Goal: Information Seeking & Learning: Learn about a topic

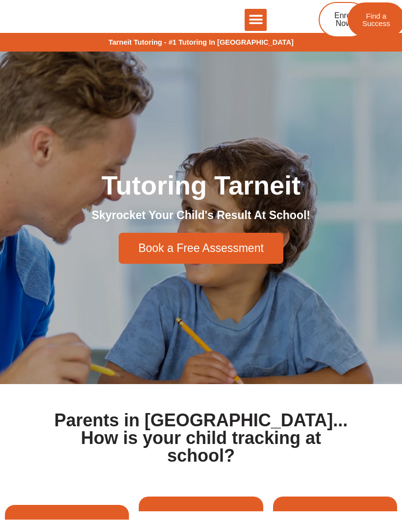
click at [261, 27] on div "Menu Toggle" at bounding box center [256, 20] width 22 height 22
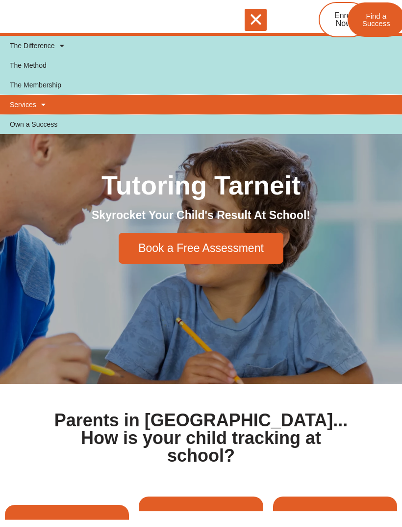
click at [43, 105] on span at bounding box center [40, 104] width 9 height 17
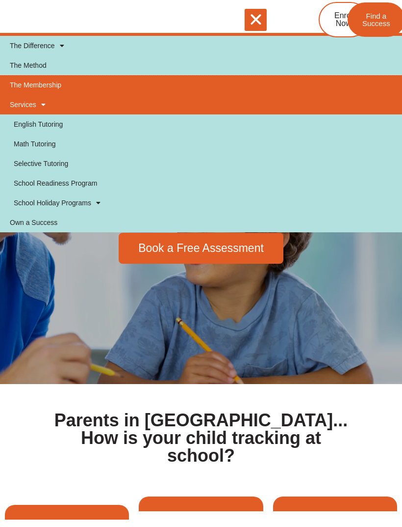
click at [45, 85] on link "The Membership" at bounding box center [201, 85] width 402 height 20
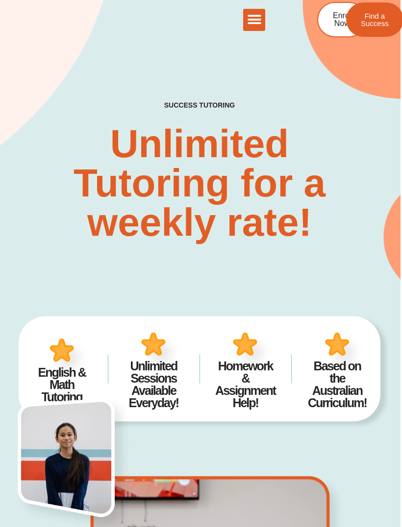
scroll to position [0, 1]
click at [261, 21] on icon "Menu Toggle" at bounding box center [254, 19] width 15 height 15
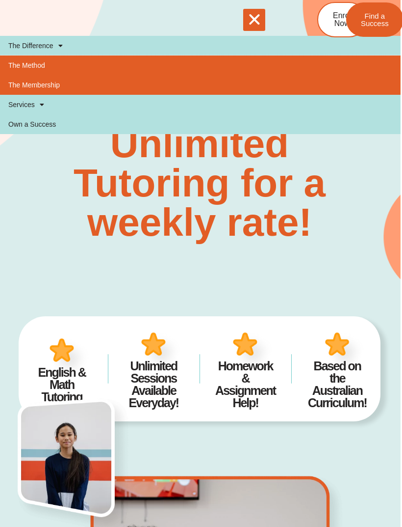
click at [32, 68] on link "The Method" at bounding box center [200, 65] width 402 height 20
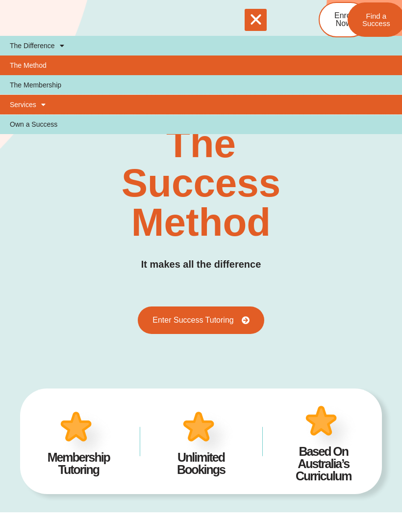
click at [24, 111] on link "Services" at bounding box center [201, 105] width 402 height 20
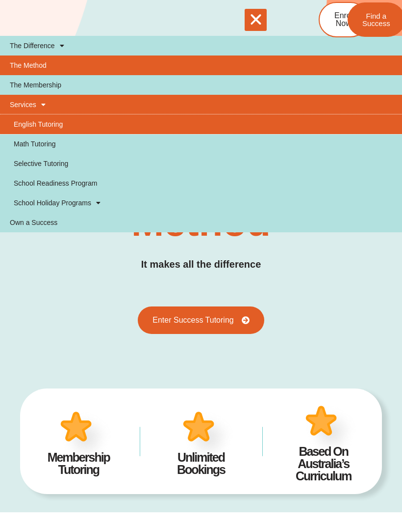
click at [42, 122] on link "English Tutoring" at bounding box center [201, 124] width 402 height 20
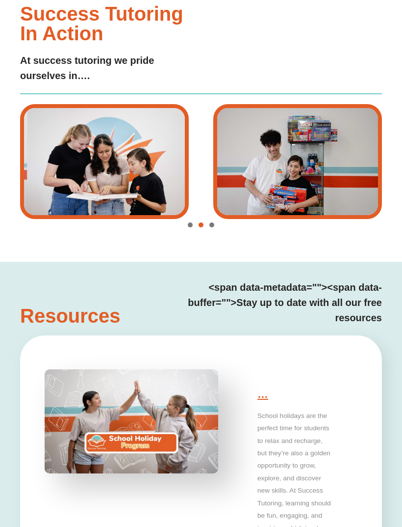
scroll to position [2309, 0]
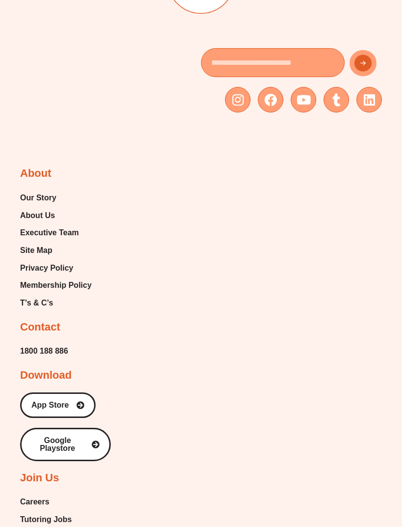
type input "*"
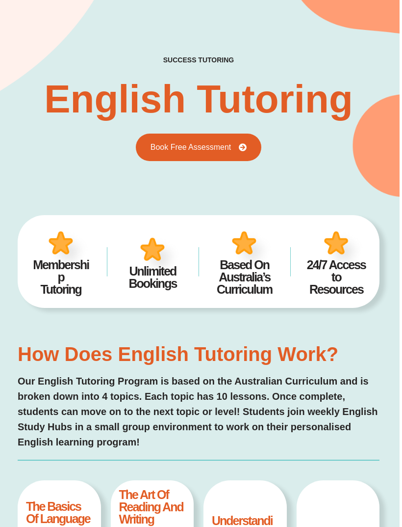
scroll to position [0, 2]
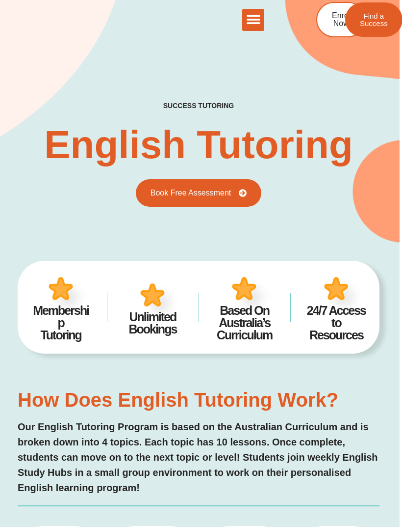
click at [159, 319] on h4 "Unlimited Bookings" at bounding box center [153, 323] width 62 height 25
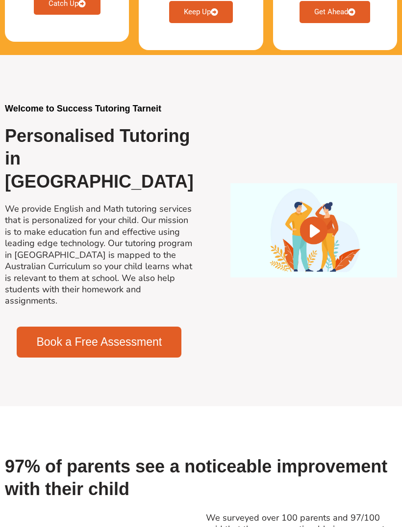
scroll to position [652, 0]
